Goal: Transaction & Acquisition: Purchase product/service

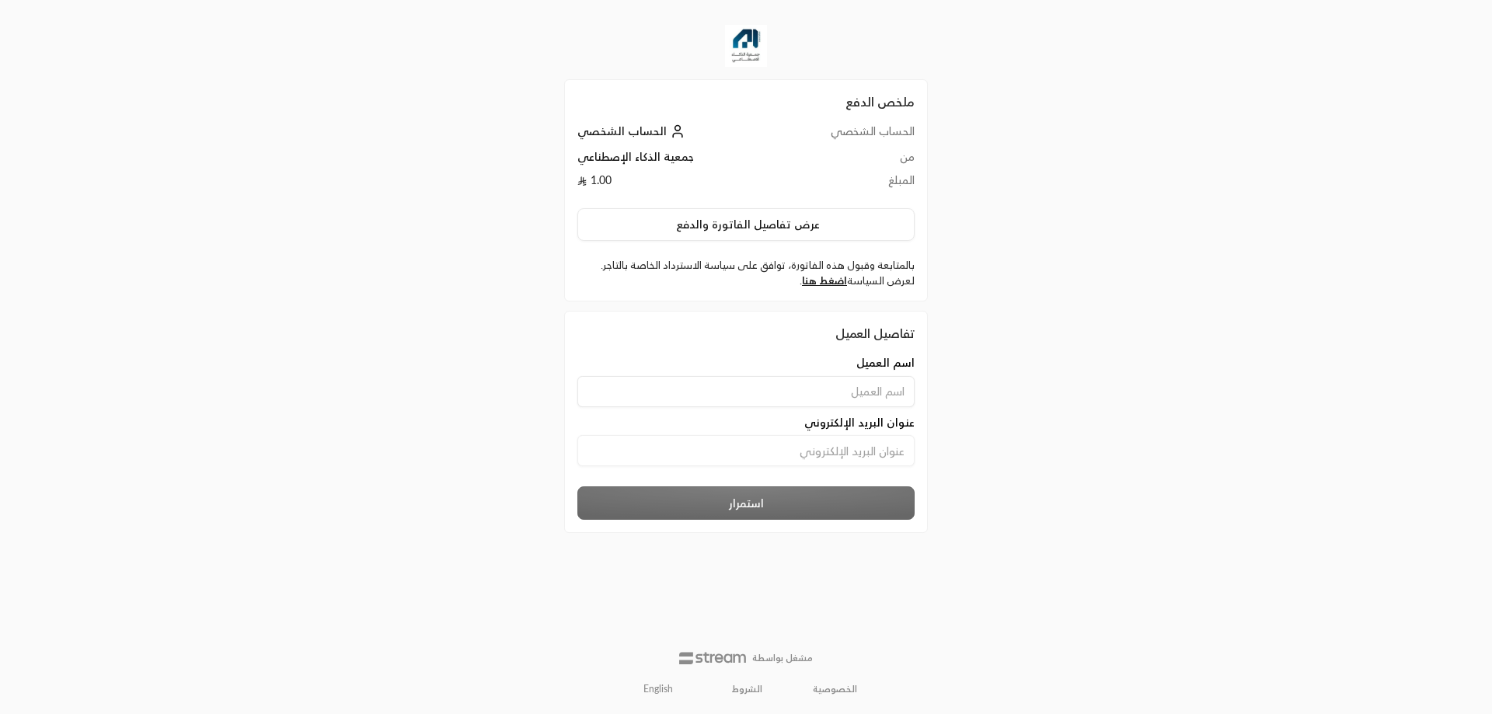
type input "ahmedelmallah"
click at [763, 445] on input at bounding box center [745, 450] width 337 height 31
type input "[EMAIL_ADDRESS][DOMAIN_NAME]"
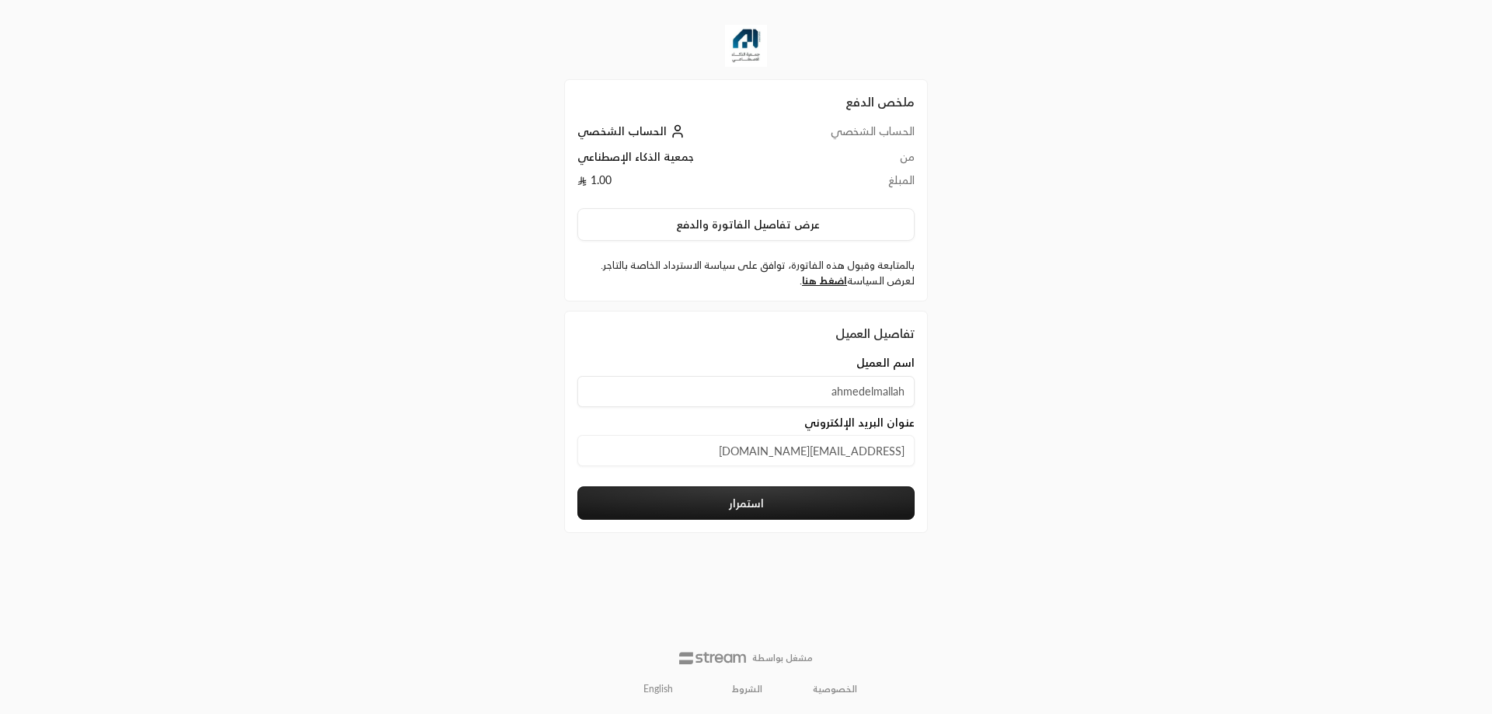
click at [776, 509] on button "استمرار" at bounding box center [745, 503] width 337 height 33
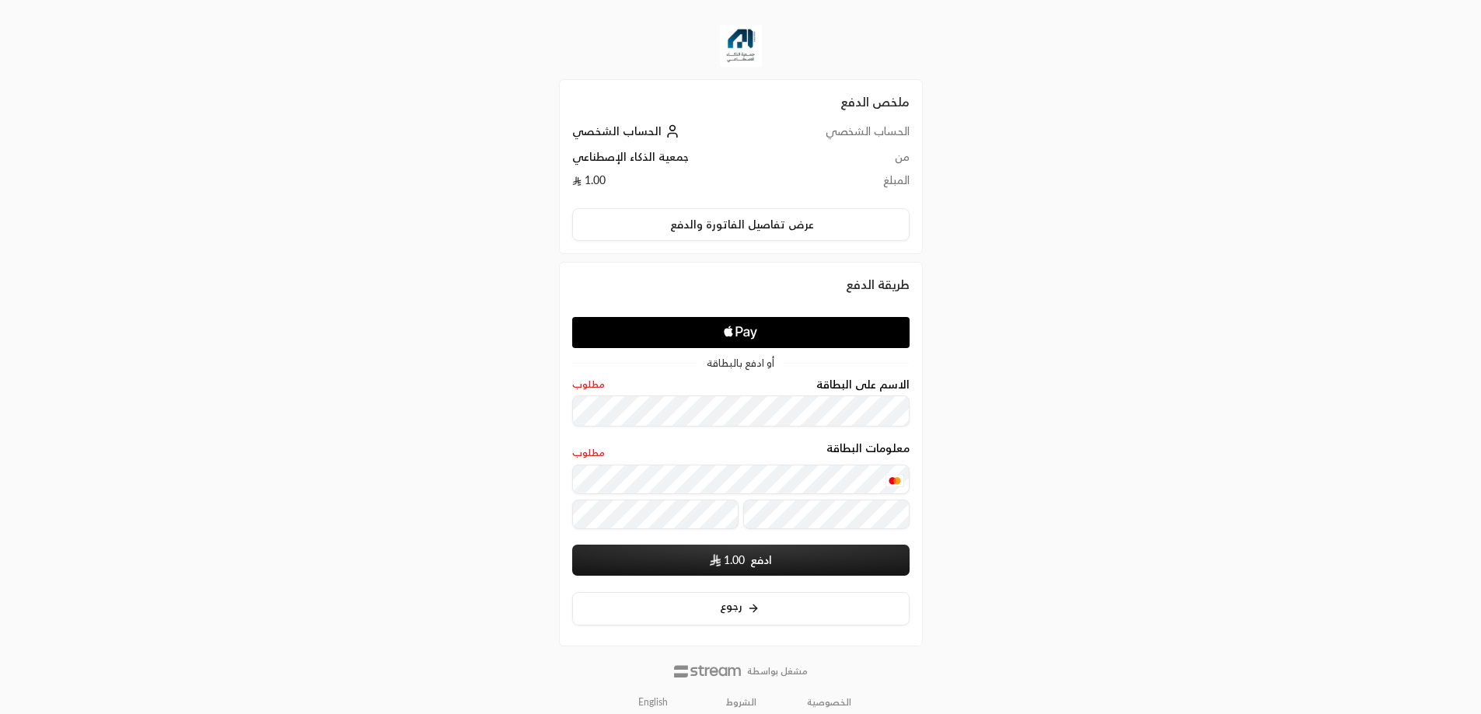
click at [984, 487] on div "ملخص الدفع الحساب الشخصي الحساب الشخصي من جمعية الذكاء الإصطناعي المبلغ 1.00 عر…" at bounding box center [740, 363] width 741 height 727
click at [1051, 383] on div "ملخص الدفع الحساب الشخصي الحساب الشخصي من جمعية الذكاء الإصطناعي المبلغ 1.00 عر…" at bounding box center [740, 363] width 741 height 727
click at [727, 563] on span "1.00" at bounding box center [734, 561] width 21 height 16
